Goal: Find contact information: Find contact information

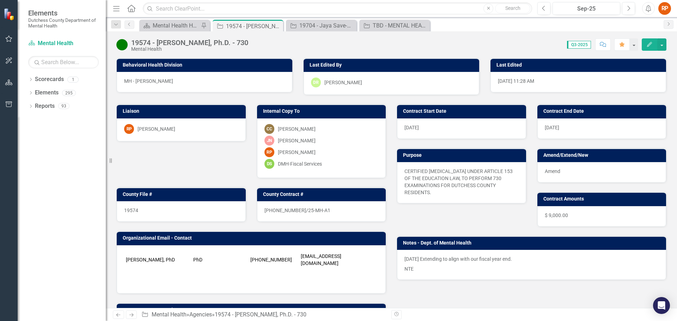
drag, startPoint x: 301, startPoint y: 256, endPoint x: 339, endPoint y: 255, distance: 37.4
click at [339, 255] on td "[EMAIL_ADDRESS][DOMAIN_NAME]" at bounding box center [338, 260] width 78 height 18
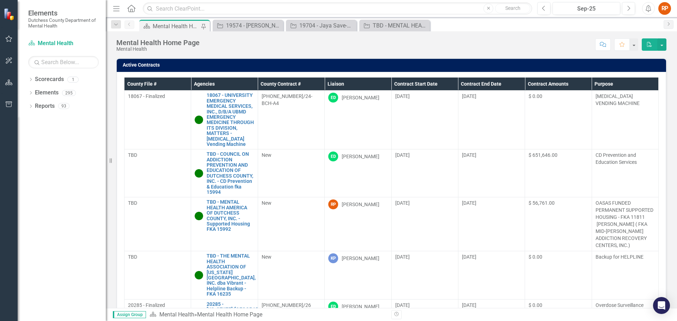
click at [333, 80] on th "Liaison" at bounding box center [358, 84] width 67 height 13
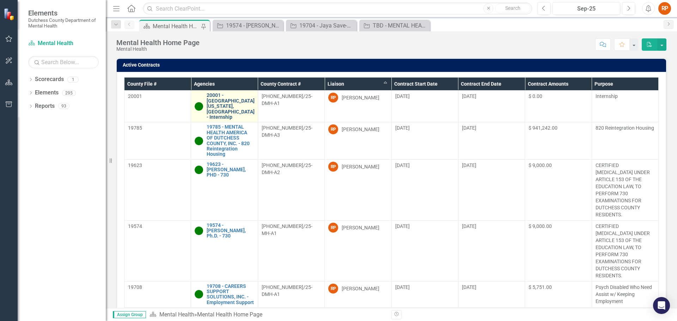
click at [227, 105] on link "20001 - [GEOGRAPHIC_DATA][US_STATE], [GEOGRAPHIC_DATA] - Internship" at bounding box center [231, 106] width 48 height 27
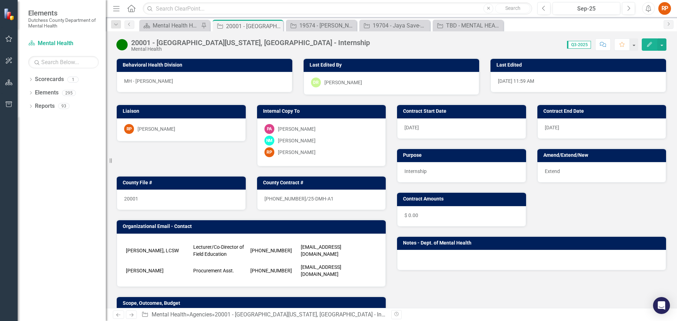
scroll to position [141, 0]
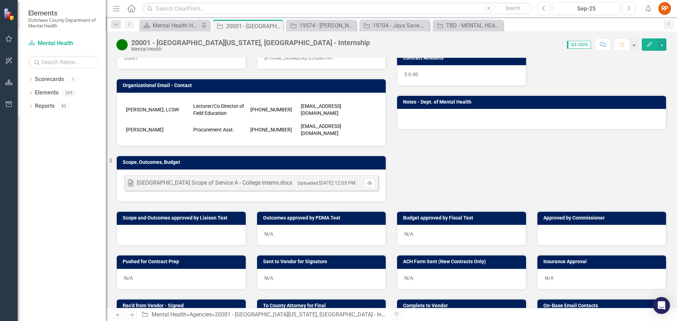
click at [367, 180] on icon at bounding box center [369, 182] width 4 height 4
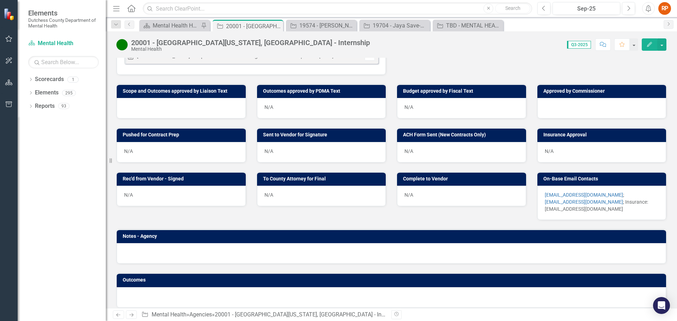
click at [562, 186] on div "[EMAIL_ADDRESS][DOMAIN_NAME] ; [EMAIL_ADDRESS][DOMAIN_NAME] ; Insurance: [EMAIL…" at bounding box center [601, 203] width 129 height 34
drag, startPoint x: 542, startPoint y: 201, endPoint x: 578, endPoint y: 201, distance: 36.7
click at [578, 201] on p "[EMAIL_ADDRESS][DOMAIN_NAME] ; [EMAIL_ADDRESS][DOMAIN_NAME] ; Insurance: [EMAIL…" at bounding box center [602, 201] width 114 height 21
drag, startPoint x: 578, startPoint y: 201, endPoint x: 547, endPoint y: 202, distance: 31.4
click at [563, 202] on p "[EMAIL_ADDRESS][DOMAIN_NAME] ; [EMAIL_ADDRESS][DOMAIN_NAME] ; Insurance: [EMAIL…" at bounding box center [602, 201] width 114 height 21
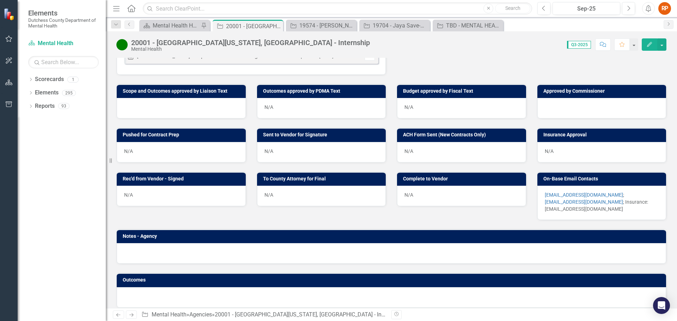
drag, startPoint x: 540, startPoint y: 202, endPoint x: 598, endPoint y: 203, distance: 57.5
click at [598, 203] on div "[EMAIL_ADDRESS][DOMAIN_NAME] ; [EMAIL_ADDRESS][DOMAIN_NAME] ; Insurance: [EMAIL…" at bounding box center [601, 203] width 129 height 34
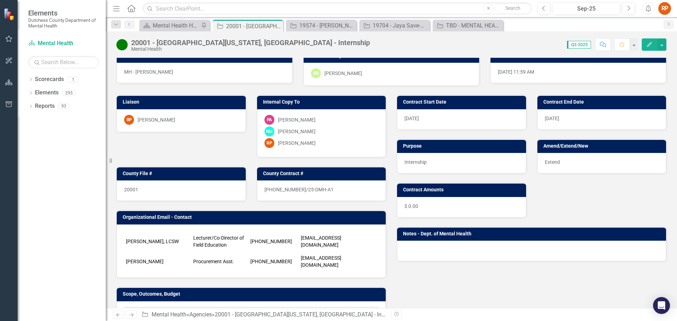
scroll to position [0, 0]
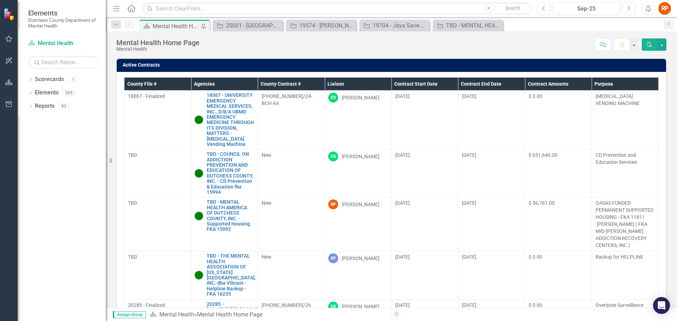
click at [337, 84] on th "Liaison" at bounding box center [358, 84] width 67 height 13
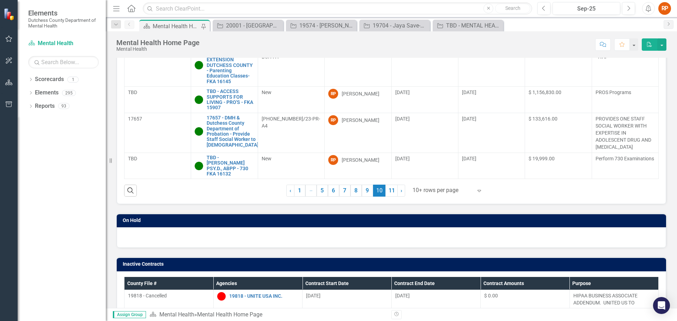
scroll to position [141, 0]
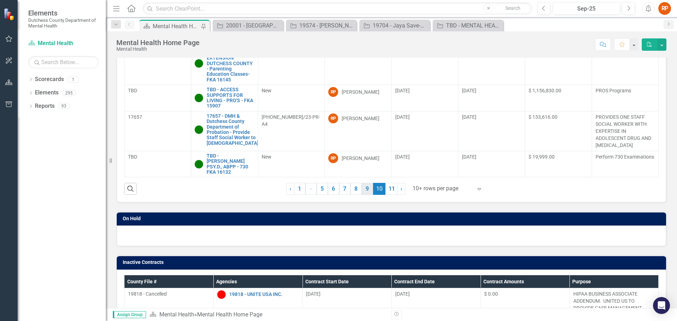
click at [368, 189] on link "9" at bounding box center [367, 189] width 11 height 12
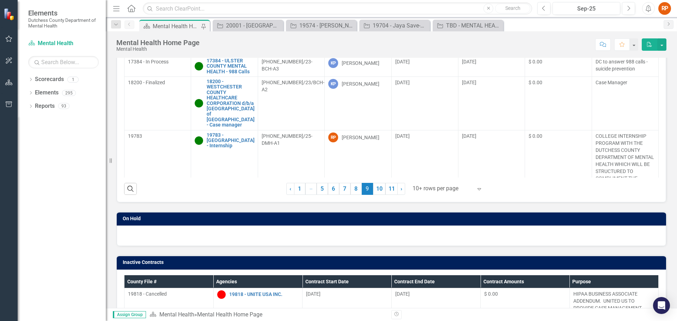
scroll to position [0, 0]
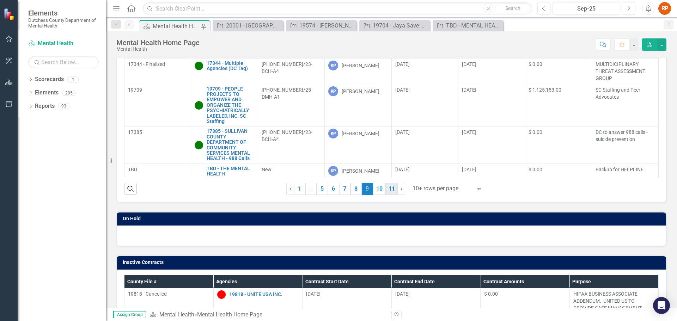
click at [391, 187] on link "11" at bounding box center [391, 189] width 12 height 12
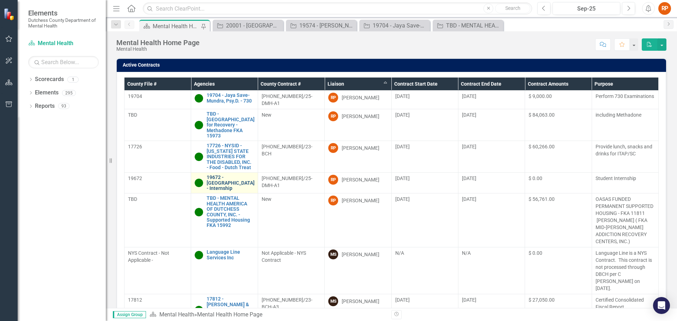
click at [214, 175] on link "19672 - [GEOGRAPHIC_DATA] - Internship" at bounding box center [231, 183] width 48 height 16
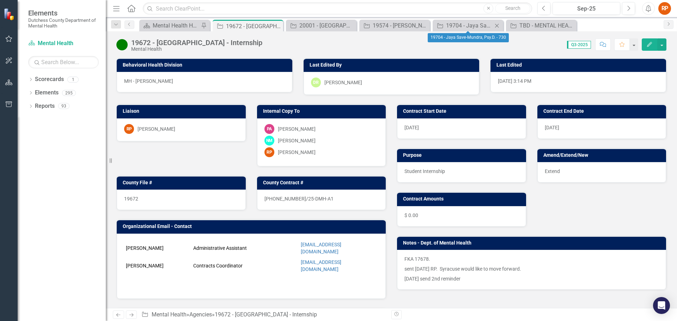
click at [496, 24] on icon "Close" at bounding box center [496, 26] width 7 height 6
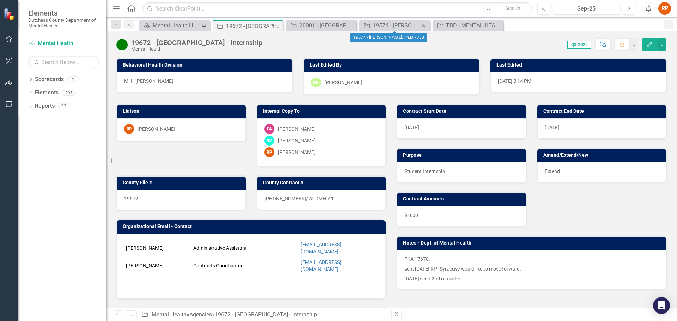
click at [425, 25] on icon "Close" at bounding box center [423, 26] width 7 height 6
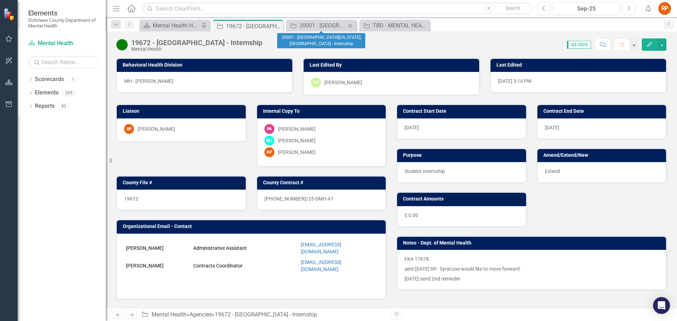
click at [350, 24] on icon "Close" at bounding box center [350, 26] width 7 height 6
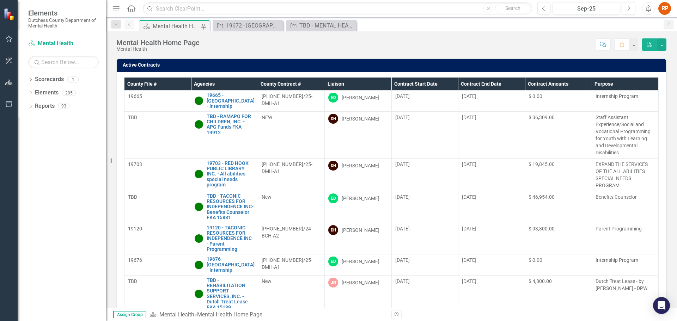
click at [337, 79] on th "Liaison" at bounding box center [358, 84] width 67 height 13
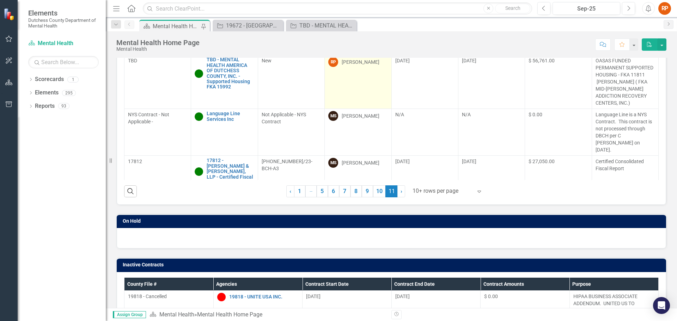
scroll to position [141, 0]
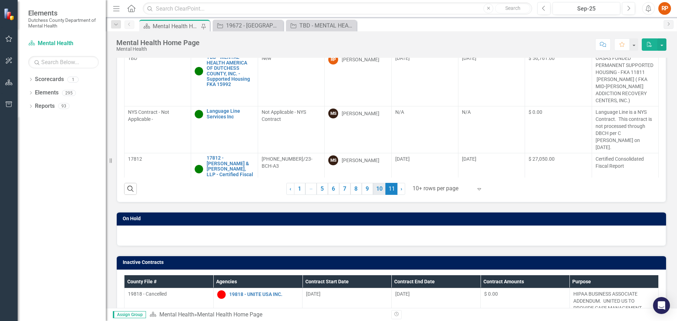
click at [374, 183] on link "10" at bounding box center [379, 189] width 12 height 12
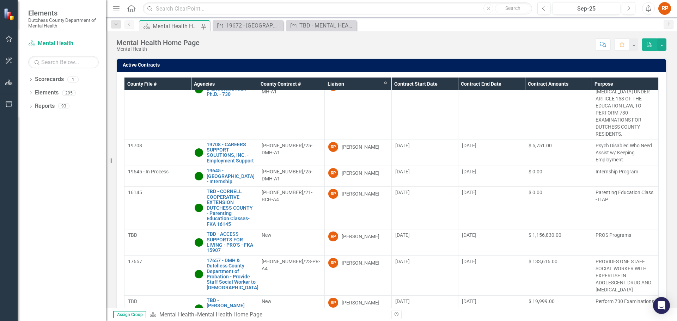
scroll to position [149, 0]
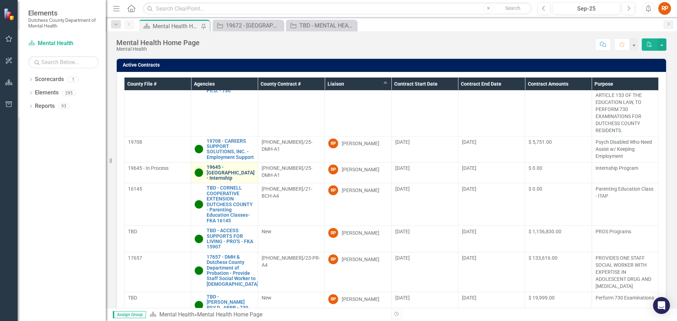
click at [218, 175] on link "19645 - [GEOGRAPHIC_DATA] - Internship" at bounding box center [231, 173] width 48 height 16
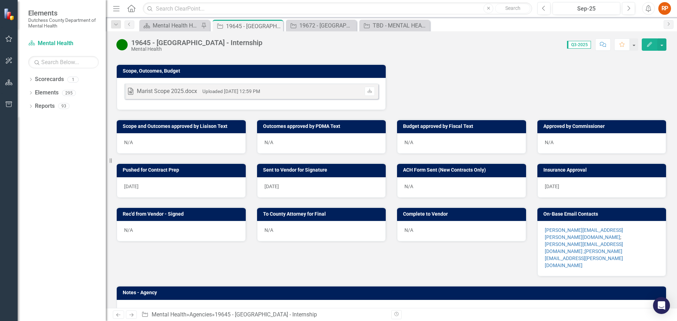
scroll to position [166, 0]
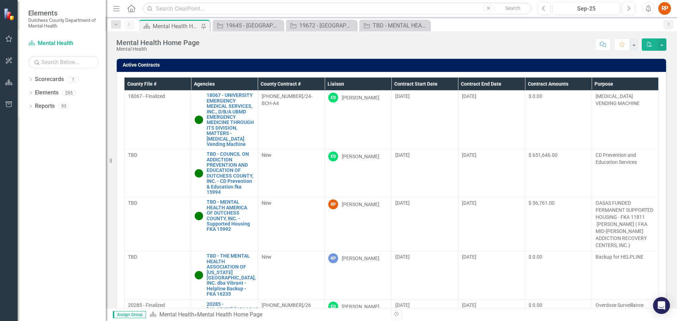
click at [339, 83] on th "Liaison" at bounding box center [358, 84] width 67 height 13
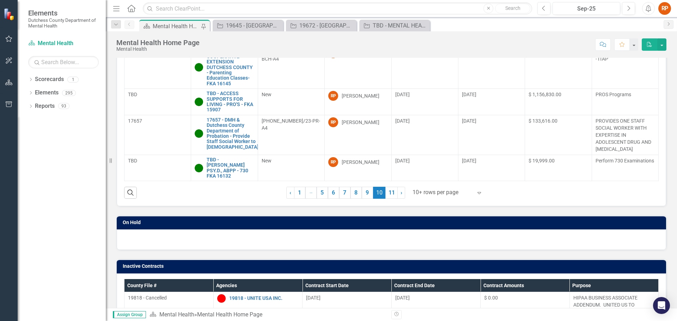
scroll to position [141, 0]
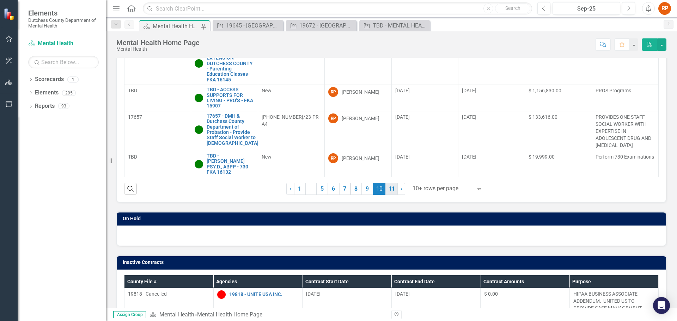
click at [389, 189] on link "11" at bounding box center [391, 189] width 12 height 12
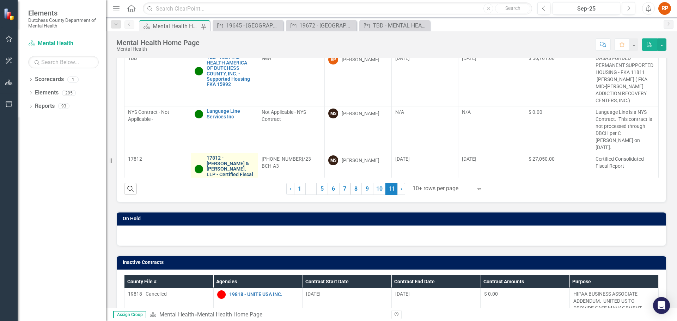
scroll to position [0, 0]
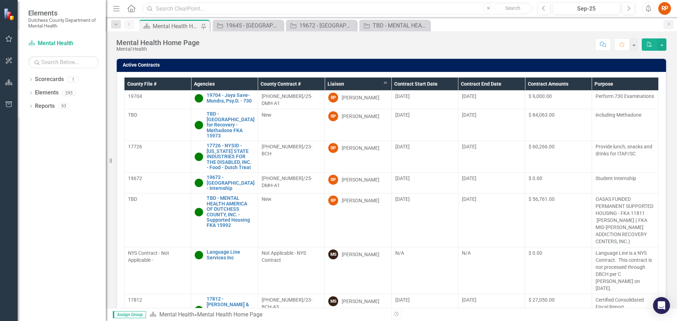
click at [182, 8] on input "text" at bounding box center [337, 8] width 389 height 12
type input "capella"
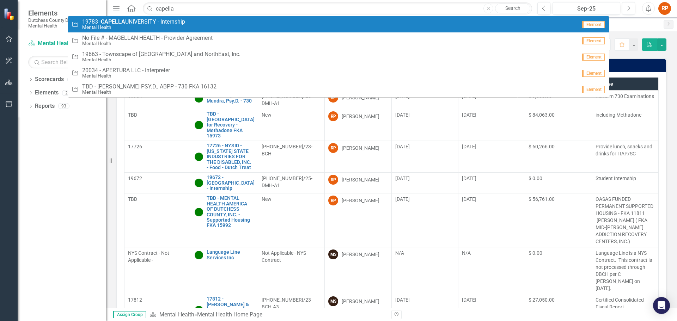
click at [133, 24] on span "19783 - [GEOGRAPHIC_DATA] - Internship" at bounding box center [133, 22] width 103 height 6
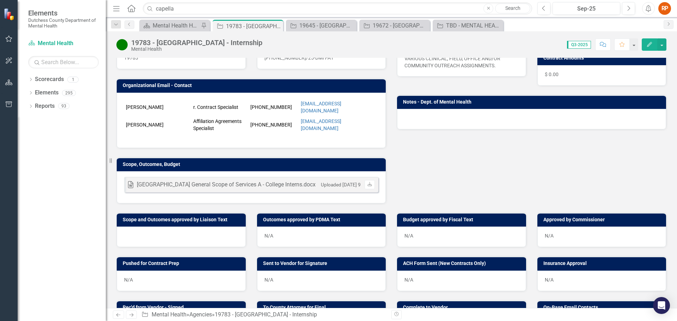
scroll to position [263, 0]
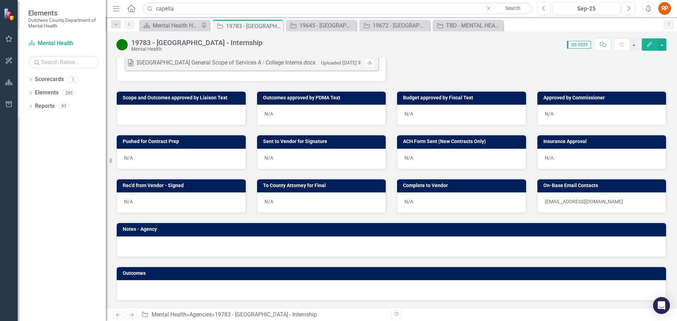
drag, startPoint x: 550, startPoint y: 196, endPoint x: -486, endPoint y: 69, distance: 1043.7
click at [0, 69] on html "Elements Dutchess County Department of Mental Health Scorecard Mental Health Se…" at bounding box center [338, 160] width 677 height 321
click at [600, 200] on p "[EMAIL_ADDRESS][DOMAIN_NAME]" at bounding box center [602, 201] width 114 height 7
drag, startPoint x: 543, startPoint y: 202, endPoint x: 632, endPoint y: 201, distance: 89.2
click at [632, 201] on p "[EMAIL_ADDRESS][DOMAIN_NAME]" at bounding box center [602, 201] width 114 height 7
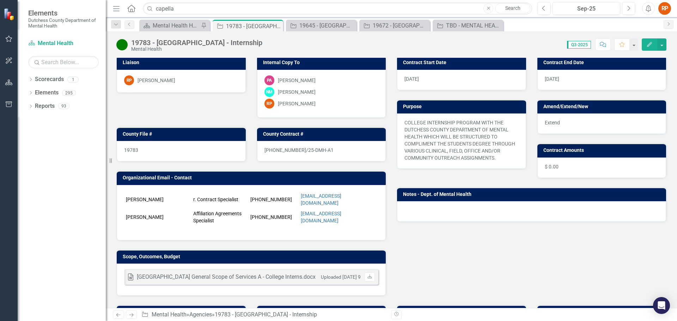
scroll to position [0, 0]
